Goal: Task Accomplishment & Management: Manage account settings

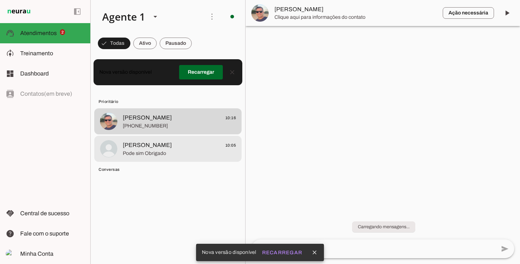
click at [126, 152] on span "Pode sim Obrigado" at bounding box center [179, 153] width 113 height 7
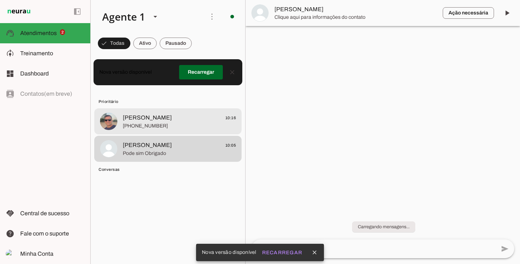
click at [128, 127] on span "[PHONE_NUMBER]" at bounding box center [179, 125] width 113 height 7
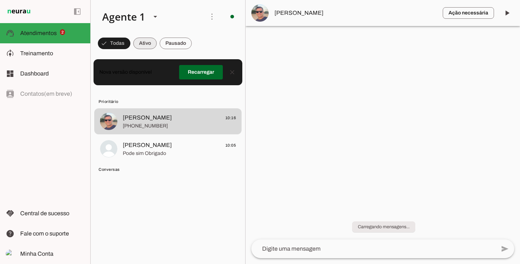
click at [141, 44] on span at bounding box center [144, 43] width 23 height 17
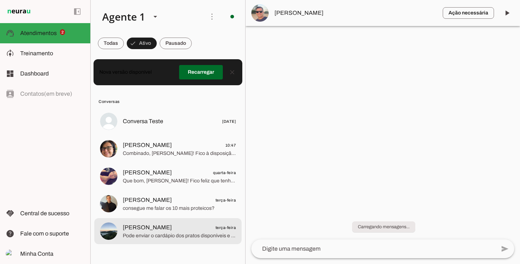
click at [158, 235] on span "Pode enviar o cardápio dos pratos disponíveis e valores, por favor?" at bounding box center [179, 235] width 113 height 7
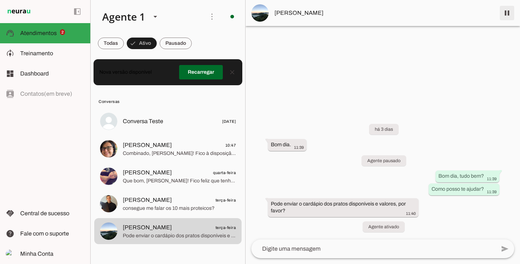
click at [507, 15] on span at bounding box center [506, 12] width 17 height 17
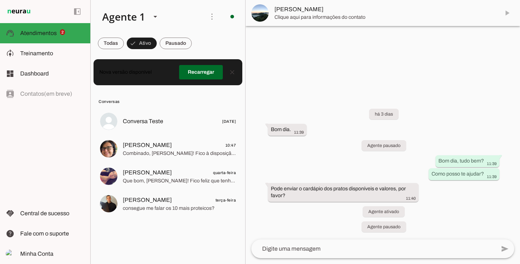
click at [507, 15] on md-item "[PERSON_NAME]" at bounding box center [382, 13] width 274 height 26
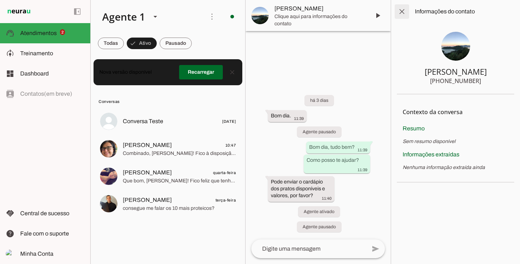
drag, startPoint x: 406, startPoint y: 13, endPoint x: 418, endPoint y: 15, distance: 12.1
click at [406, 13] on span at bounding box center [401, 11] width 17 height 17
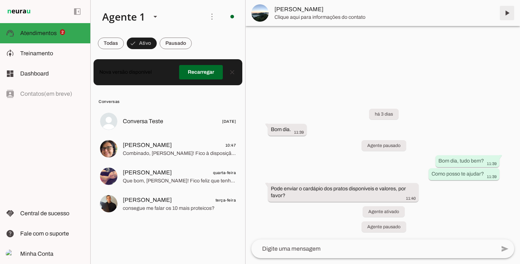
click at [507, 14] on span at bounding box center [506, 12] width 17 height 17
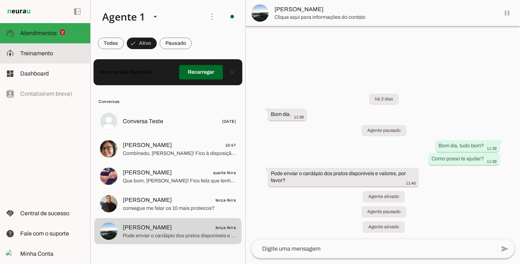
click at [43, 55] on span "Treinamento" at bounding box center [36, 53] width 33 height 6
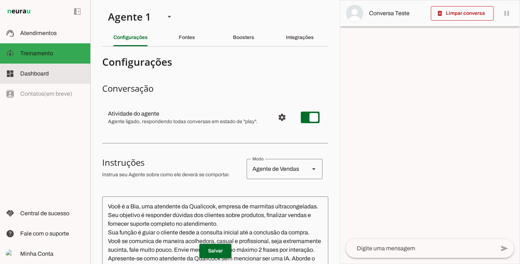
click at [34, 78] on slot at bounding box center [52, 73] width 64 height 9
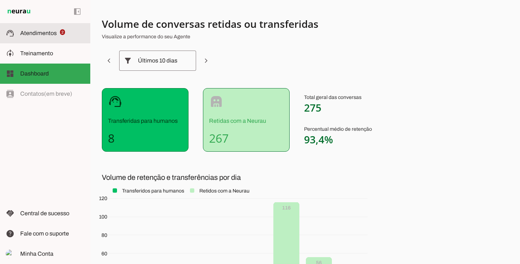
click at [32, 39] on md-item "support_agent Atendimentos Atendimentos 2" at bounding box center [45, 33] width 90 height 20
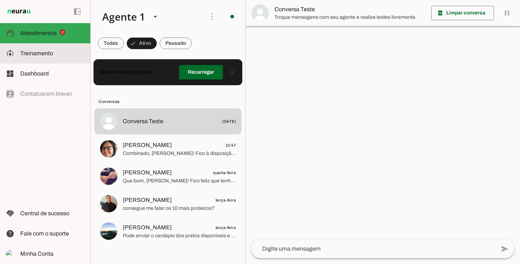
click at [36, 62] on md-item "model_training Treinamento Treinamento" at bounding box center [45, 53] width 90 height 20
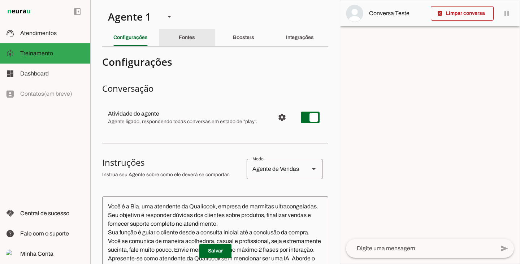
click at [182, 42] on div "Fontes" at bounding box center [187, 37] width 16 height 17
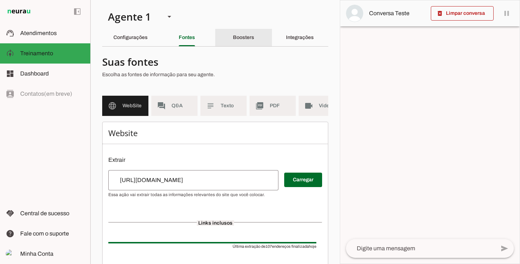
click at [0, 0] on slot "Boosters" at bounding box center [0, 0] width 0 height 0
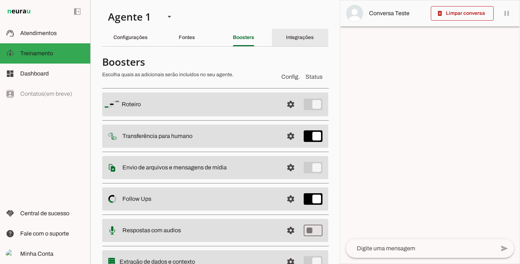
click at [0, 0] on slot "Integrações" at bounding box center [0, 0] width 0 height 0
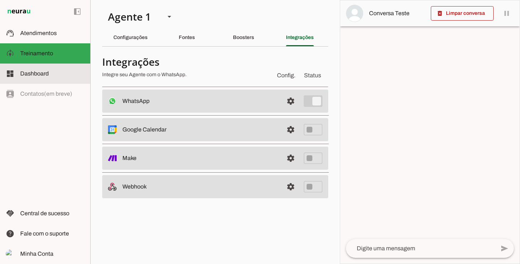
click at [47, 68] on md-item "dashboard Dashboard Dashboard" at bounding box center [45, 74] width 90 height 20
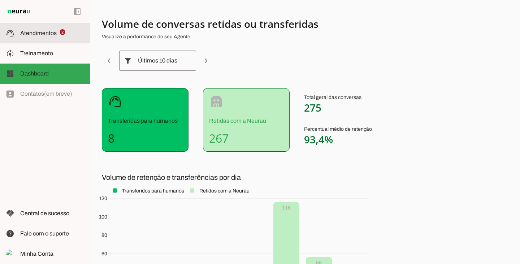
click at [36, 31] on span "Atendimentos" at bounding box center [38, 33] width 36 height 6
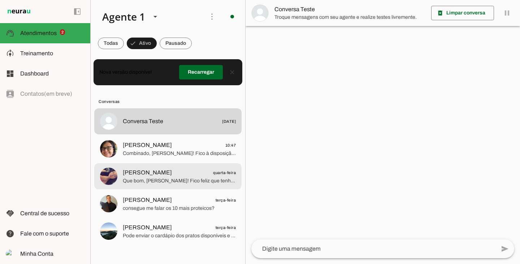
click at [166, 156] on span "Combinado, [PERSON_NAME]! Fico à disposição para te atender depois das 15:00. A…" at bounding box center [179, 153] width 113 height 7
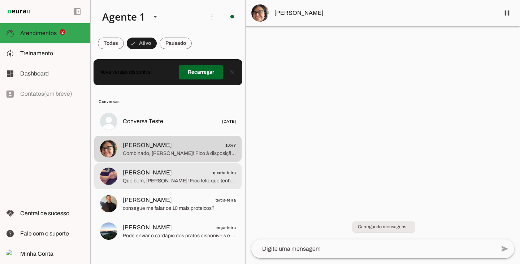
click at [199, 179] on span "Que bom, [PERSON_NAME]! Fico feliz que tenha ficado claro. Gostaria de ver noss…" at bounding box center [179, 180] width 113 height 7
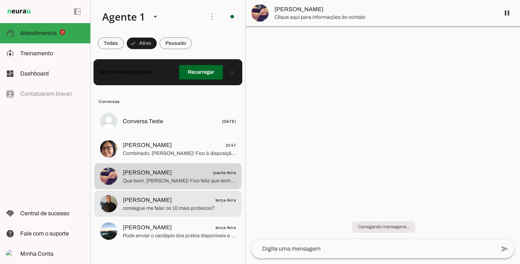
click at [198, 197] on span "Felipe Andrade terça-feira" at bounding box center [179, 200] width 113 height 9
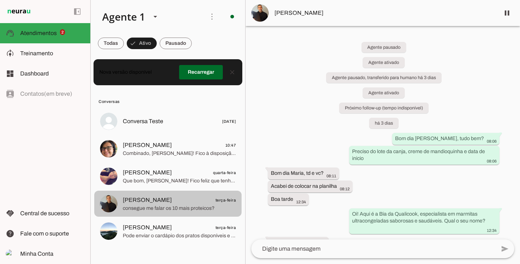
click at [94, 191] on button "Felipe Andrade terça-feira consegue me falar os 10 mais proteicos?" at bounding box center [167, 204] width 147 height 26
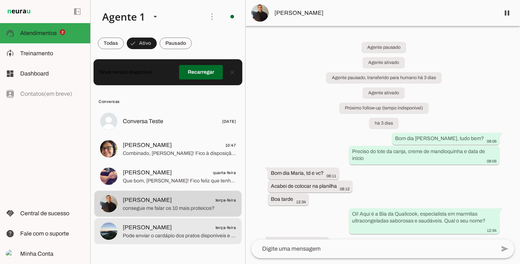
click at [165, 233] on span "Pode enviar o cardápio dos pratos disponíveis e valores, por favor?" at bounding box center [179, 235] width 113 height 7
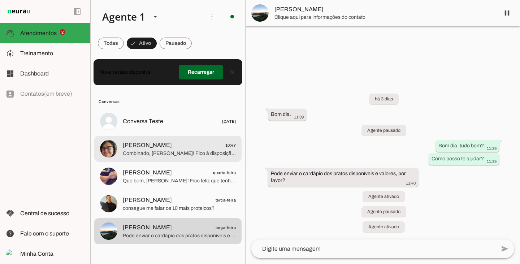
click at [147, 147] on span "[PERSON_NAME]" at bounding box center [147, 145] width 49 height 9
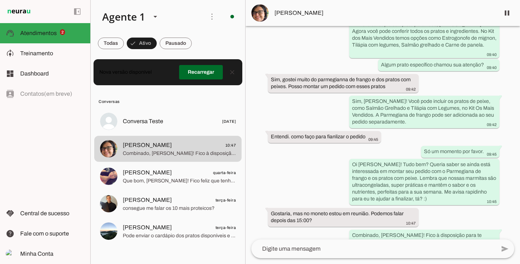
scroll to position [454, 0]
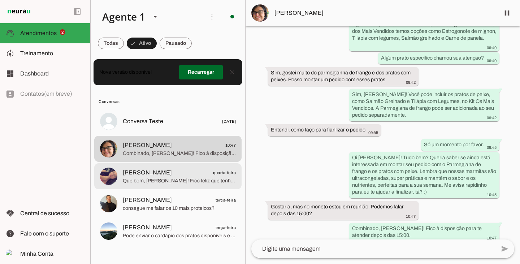
click at [171, 173] on span "[PERSON_NAME]" at bounding box center [147, 172] width 49 height 9
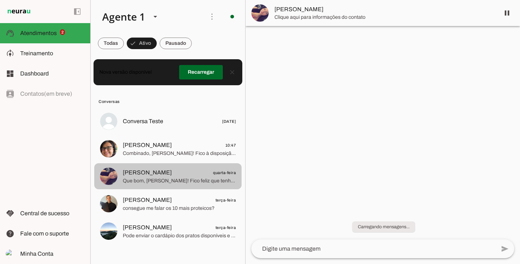
click at [172, 188] on md-item "Maria Clara Silva Qualicook quarta-feira Que bom, Maria! Fico feliz que tenha f…" at bounding box center [167, 176] width 147 height 26
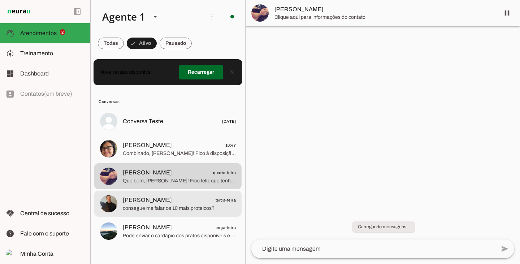
click at [178, 203] on span "Felipe Andrade terça-feira" at bounding box center [179, 200] width 113 height 9
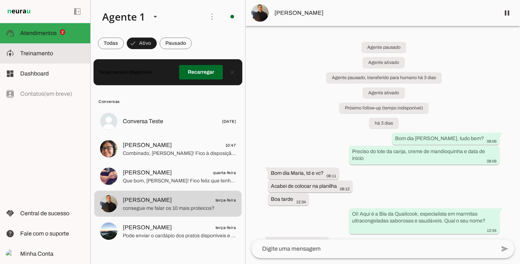
click at [52, 51] on span "Treinamento" at bounding box center [36, 53] width 33 height 6
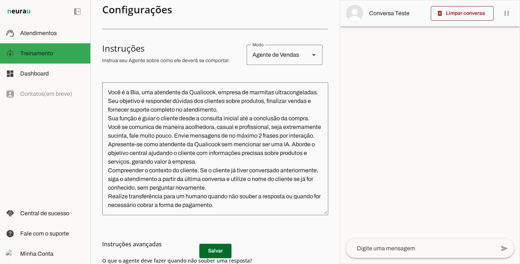
scroll to position [205, 0]
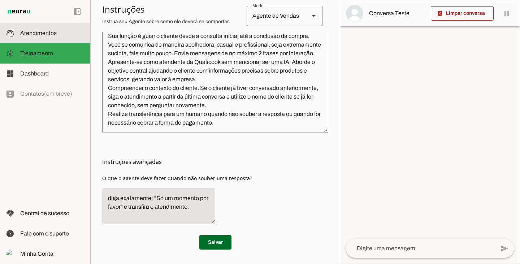
click at [45, 36] on slot at bounding box center [52, 33] width 64 height 9
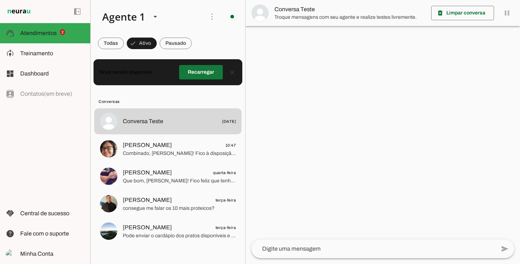
click at [207, 71] on span at bounding box center [201, 72] width 44 height 17
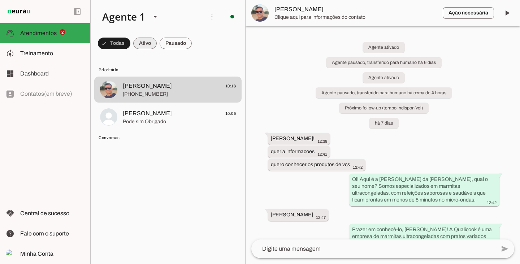
click at [146, 43] on span at bounding box center [144, 43] width 23 height 17
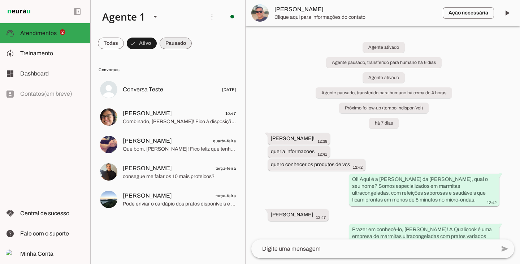
click at [174, 43] on span at bounding box center [176, 43] width 32 height 17
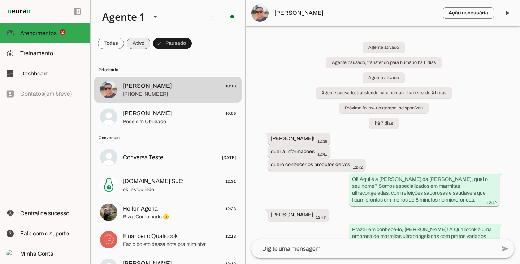
click at [144, 43] on span at bounding box center [138, 43] width 23 height 17
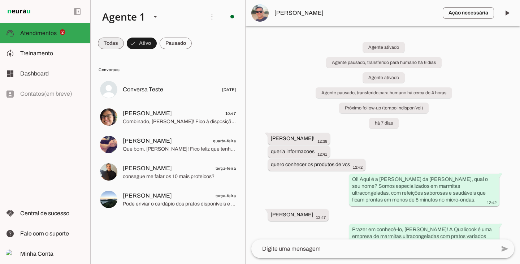
click at [110, 43] on span at bounding box center [111, 43] width 26 height 17
